Goal: Check status: Check status

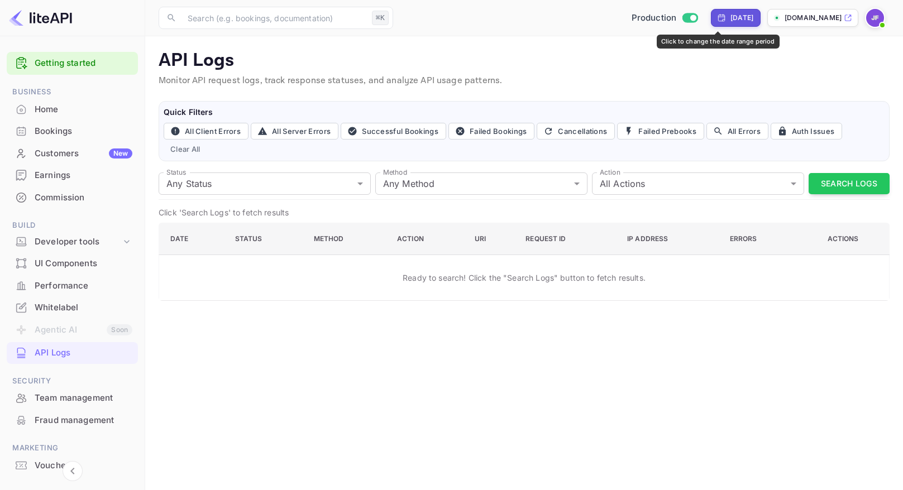
click at [730, 19] on div "[DATE]" at bounding box center [741, 18] width 23 height 10
select select "7"
select select "2025"
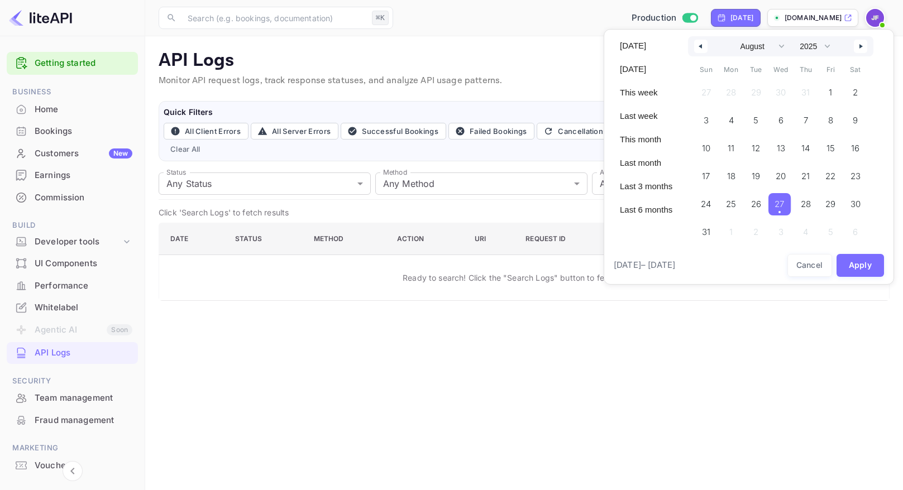
click at [793, 211] on button "27" at bounding box center [780, 201] width 25 height 22
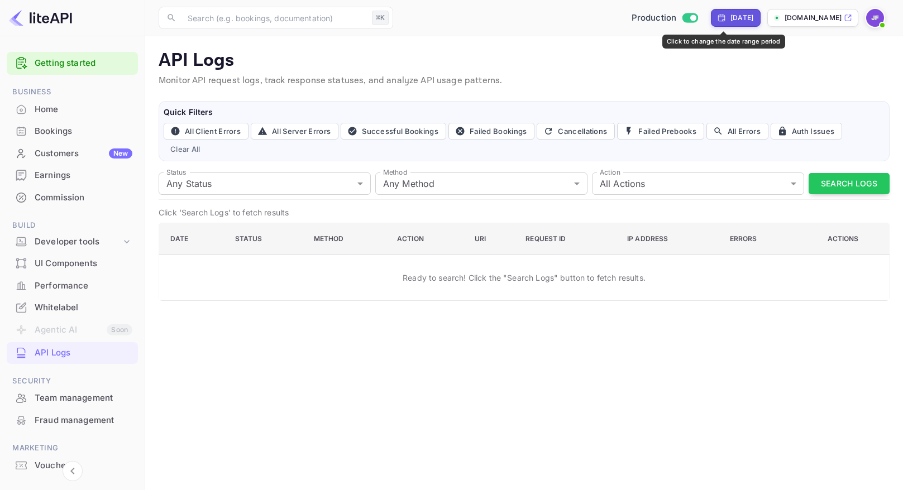
click at [730, 21] on div "[DATE]" at bounding box center [741, 18] width 23 height 10
select select "7"
select select "2025"
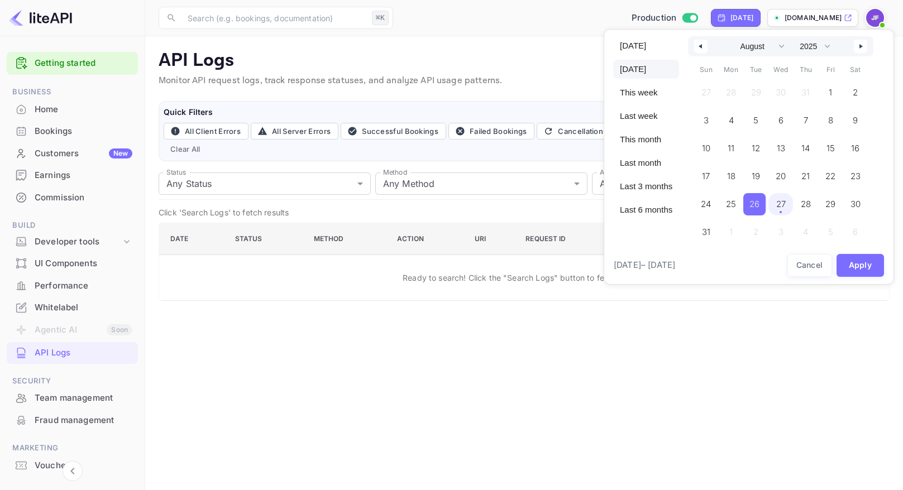
click at [785, 207] on span "27" at bounding box center [780, 204] width 9 height 20
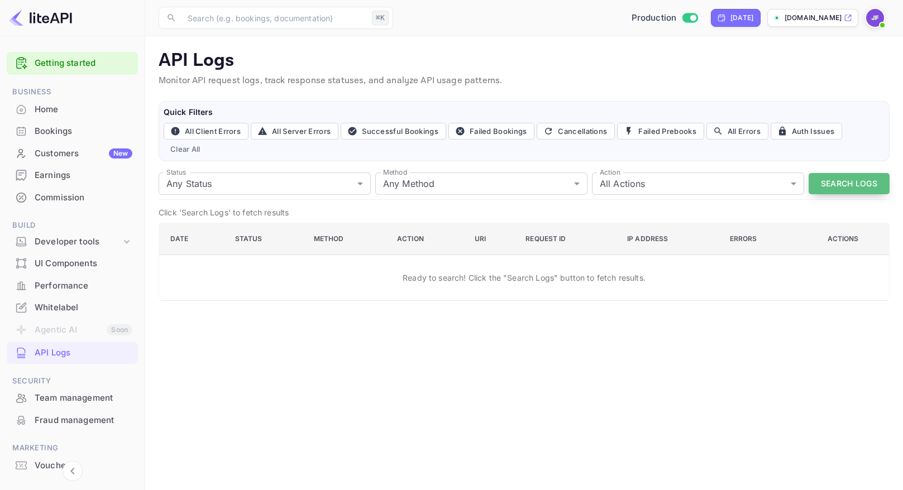
click at [838, 186] on button "Search Logs" at bounding box center [848, 184] width 81 height 22
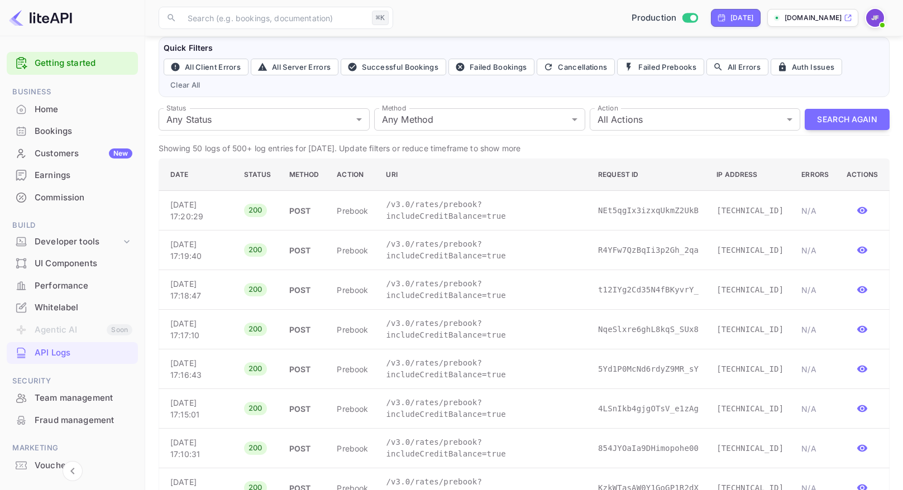
scroll to position [63, 0]
click at [490, 301] on p "/v3.0/rates/prebook?includeCreditBalance=true" at bounding box center [483, 291] width 194 height 23
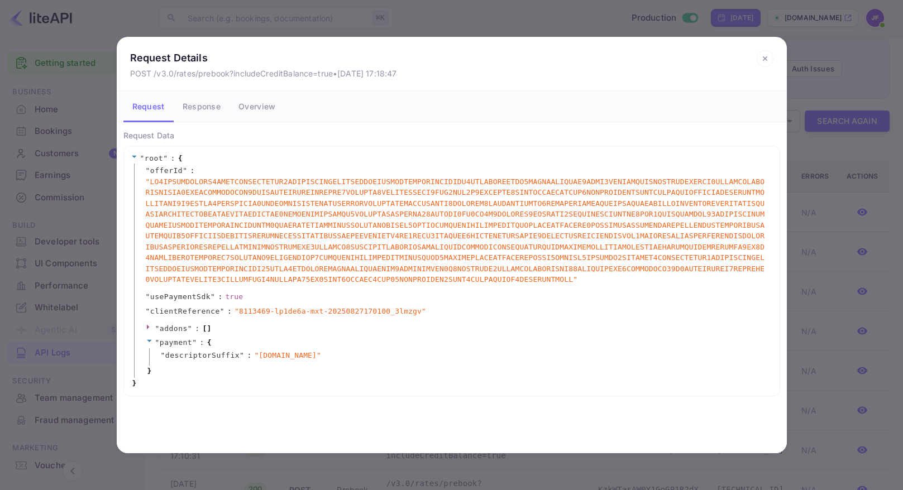
click at [763, 54] on icon at bounding box center [765, 58] width 17 height 17
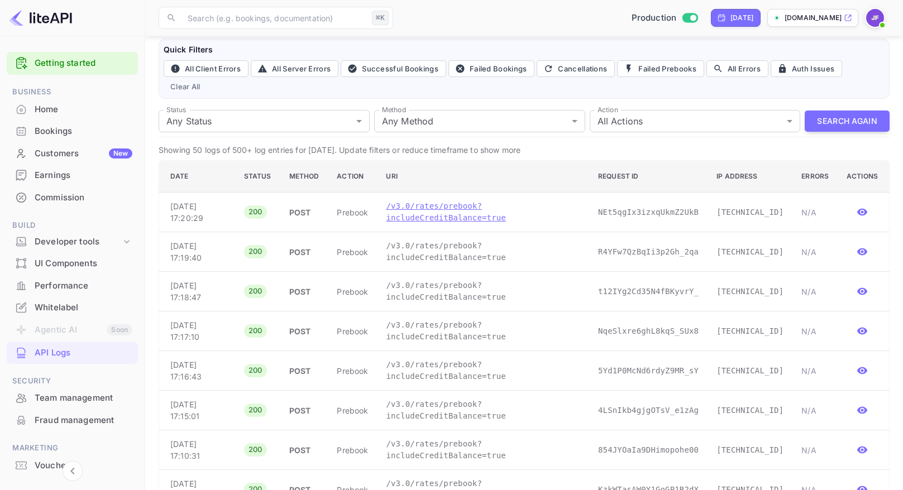
click at [457, 218] on p "/v3.0/rates/prebook?includeCreditBalance=true" at bounding box center [483, 211] width 194 height 23
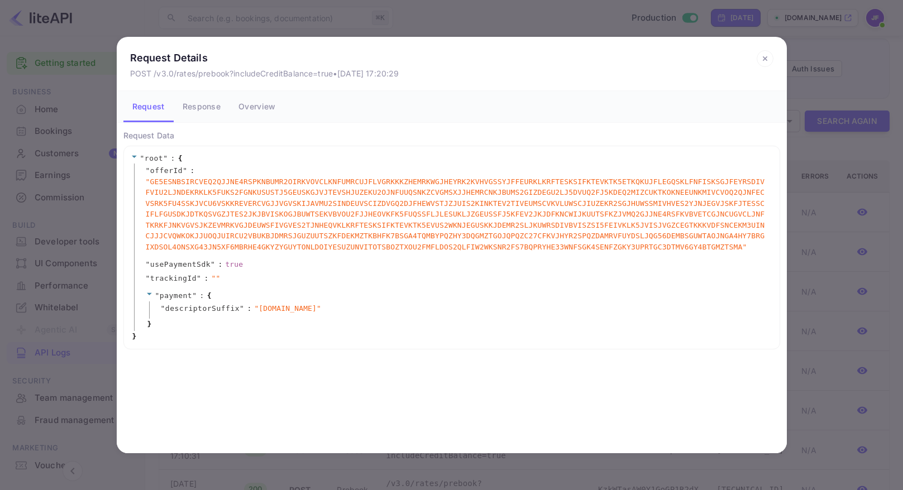
click at [204, 107] on button "Response" at bounding box center [202, 106] width 56 height 31
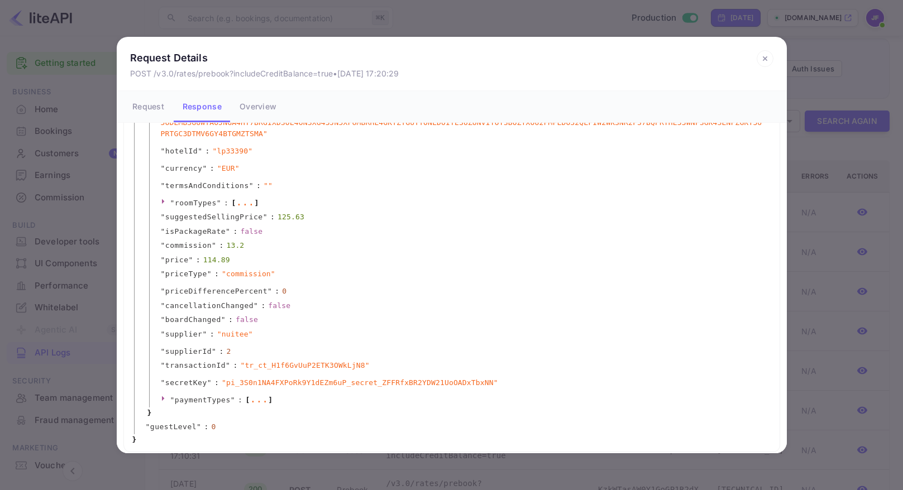
scroll to position [158, 0]
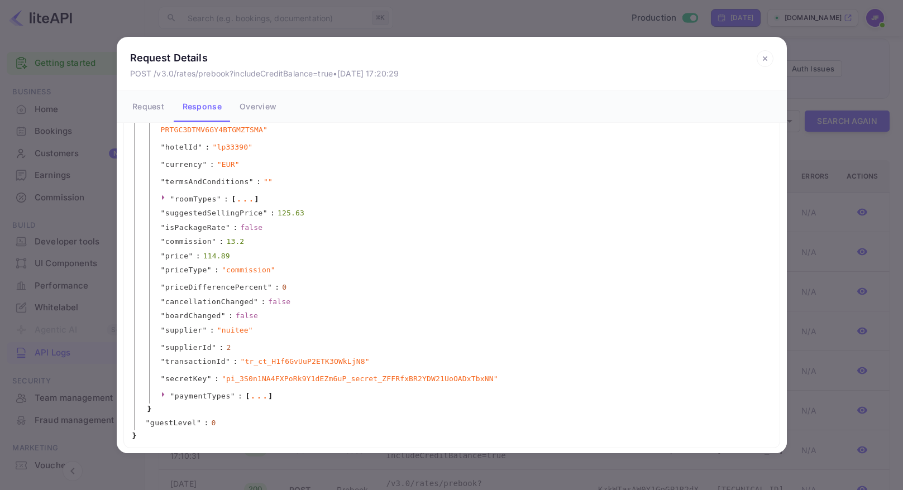
drag, startPoint x: 765, startPoint y: 58, endPoint x: 757, endPoint y: 66, distance: 11.8
click at [765, 58] on icon at bounding box center [765, 58] width 17 height 17
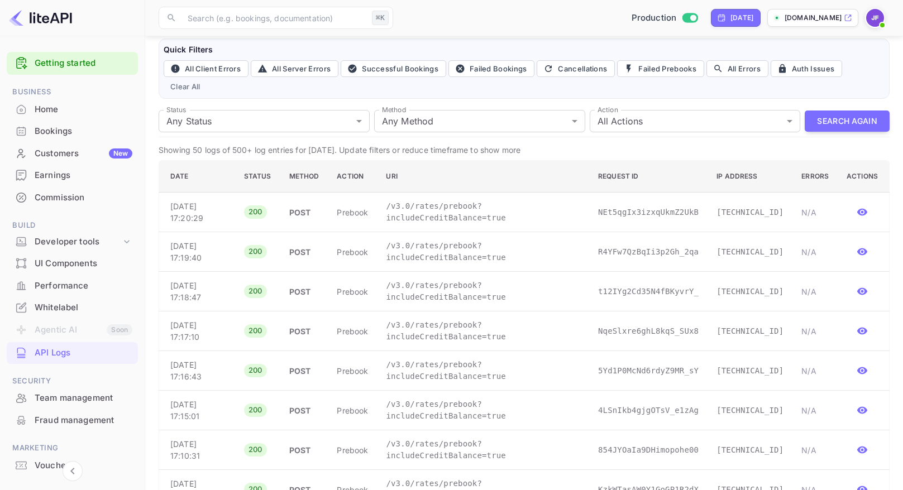
scroll to position [0, 0]
